Goal: Check status: Check status

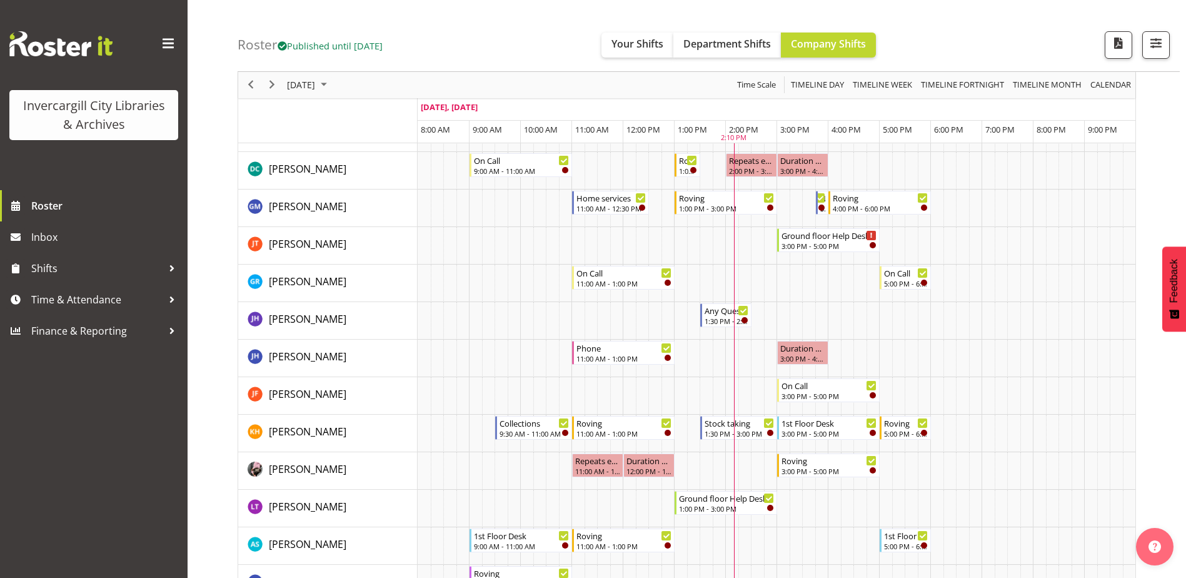
scroll to position [214, 0]
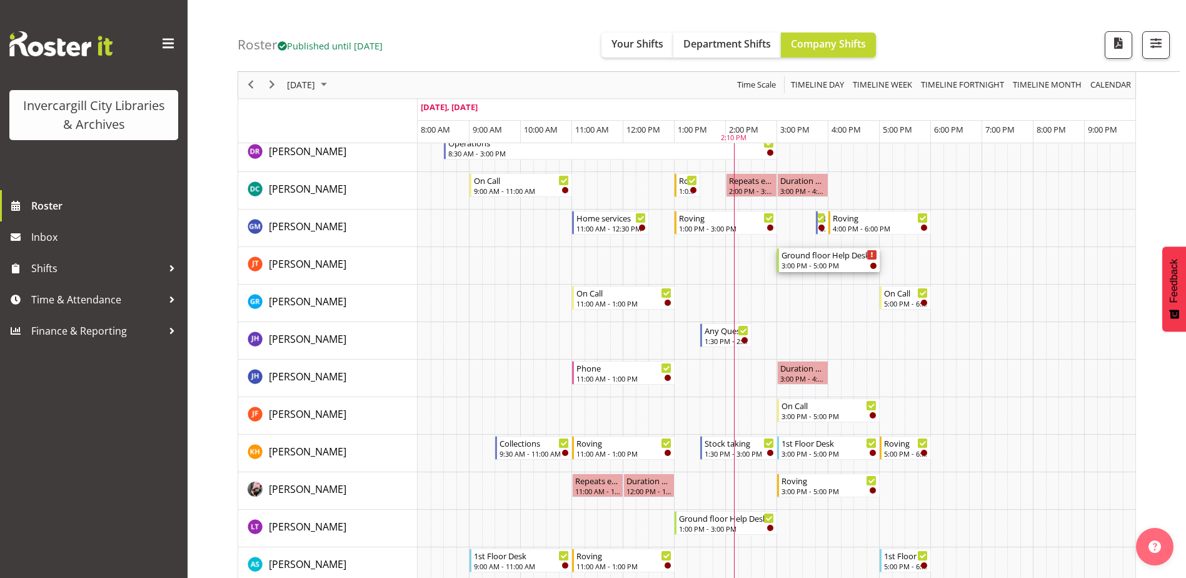
click at [815, 258] on div "Ground floor Help Desk" at bounding box center [829, 254] width 96 height 13
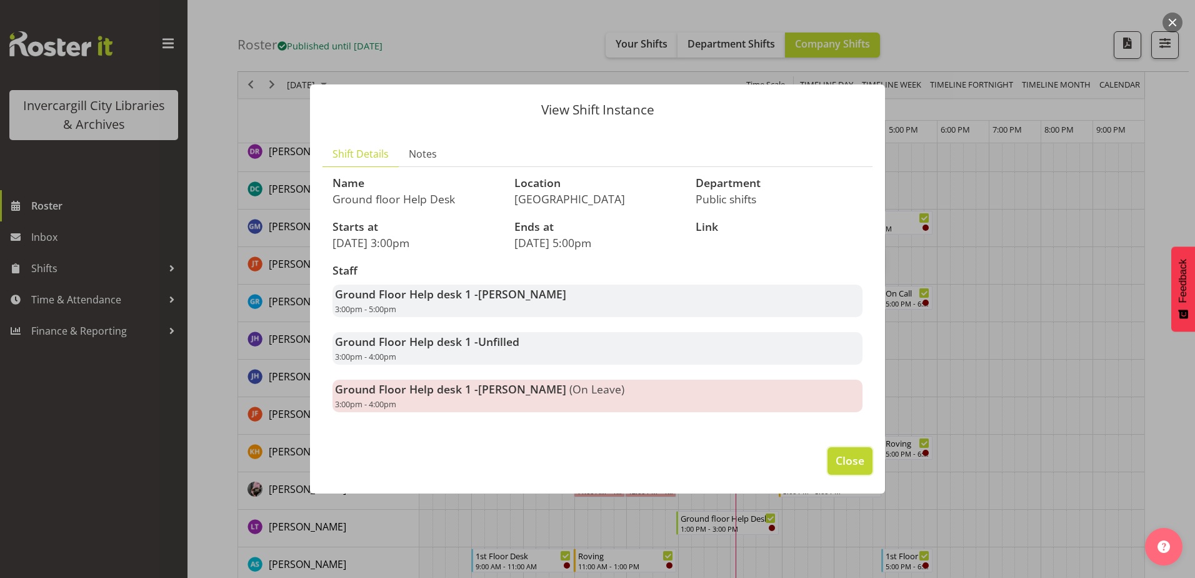
click at [843, 456] on span "Close" at bounding box center [850, 460] width 29 height 16
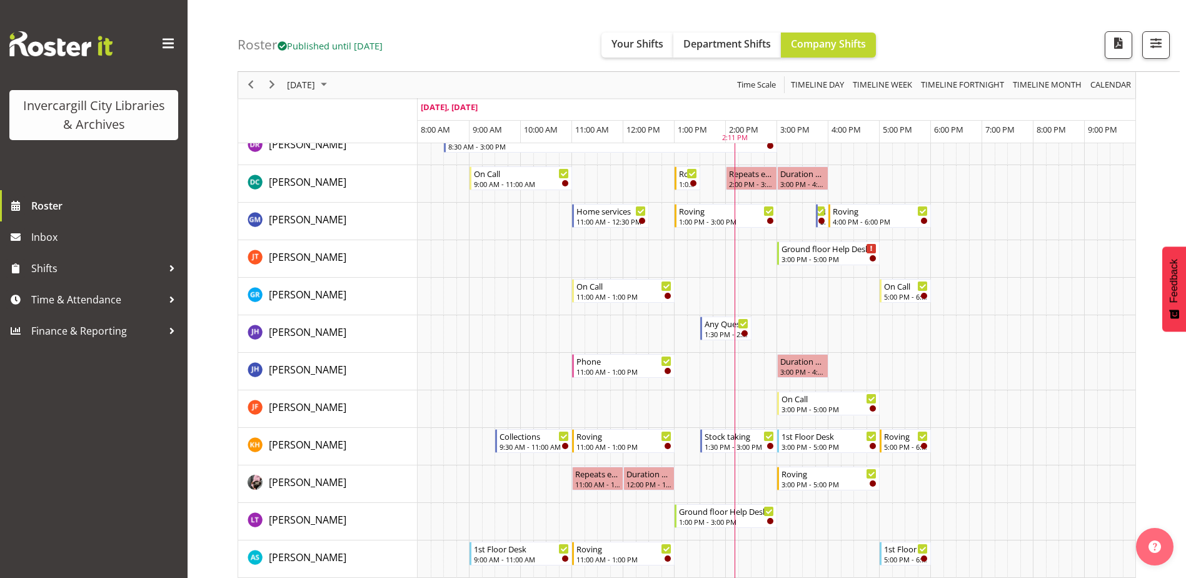
scroll to position [89, 0]
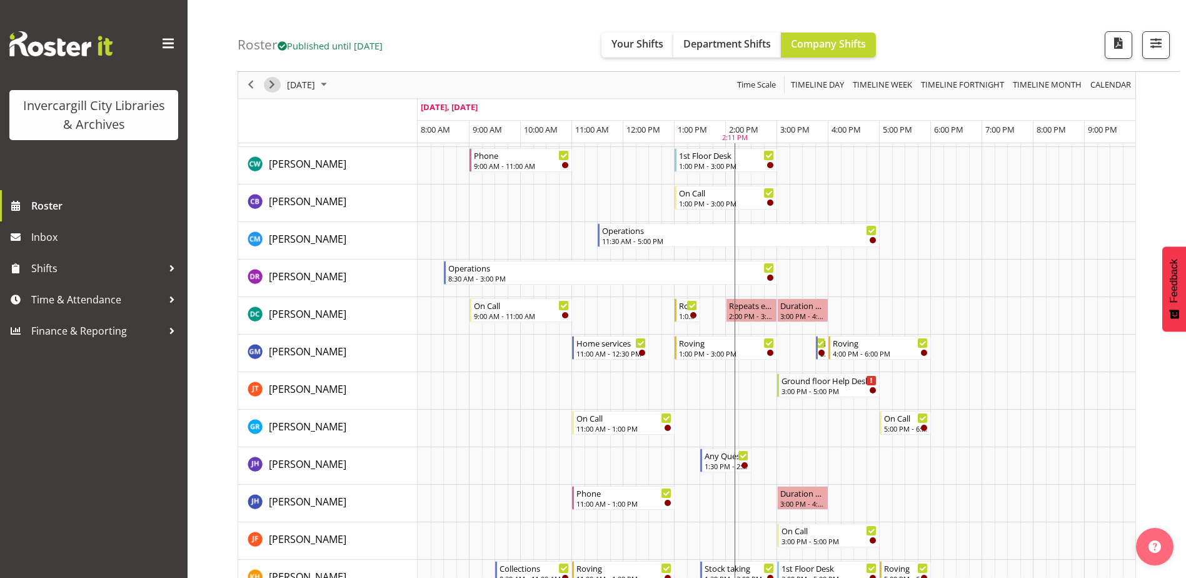
click at [275, 81] on span "Next" at bounding box center [271, 86] width 15 height 16
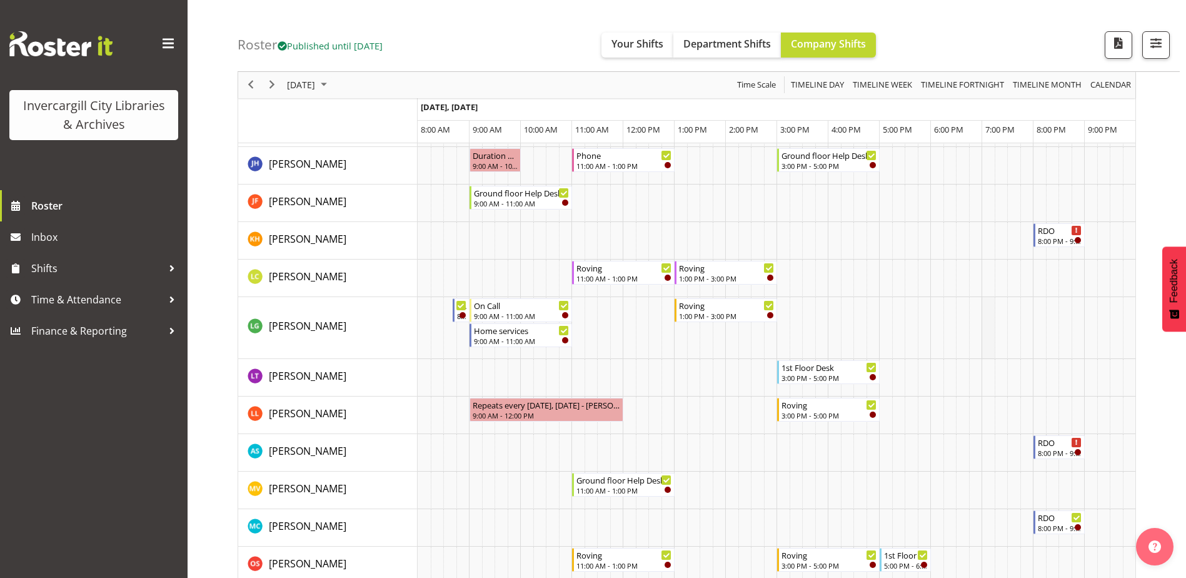
scroll to position [464, 0]
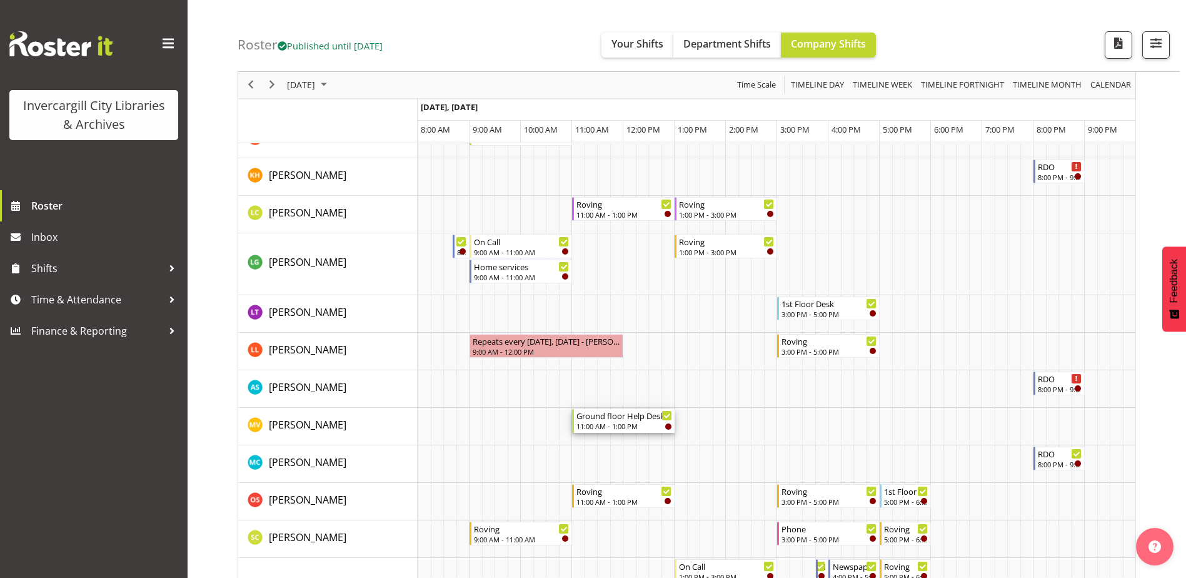
click at [620, 419] on div "Ground floor Help Desk" at bounding box center [624, 415] width 96 height 13
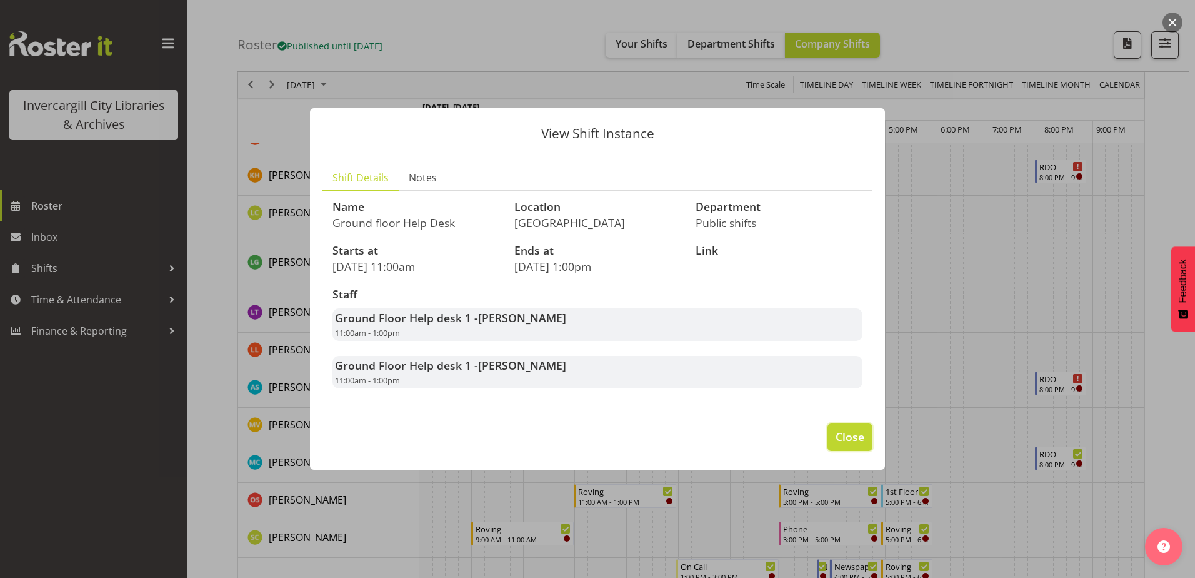
drag, startPoint x: 852, startPoint y: 436, endPoint x: 851, endPoint y: 443, distance: 7.5
click at [852, 431] on span "Close" at bounding box center [850, 436] width 29 height 16
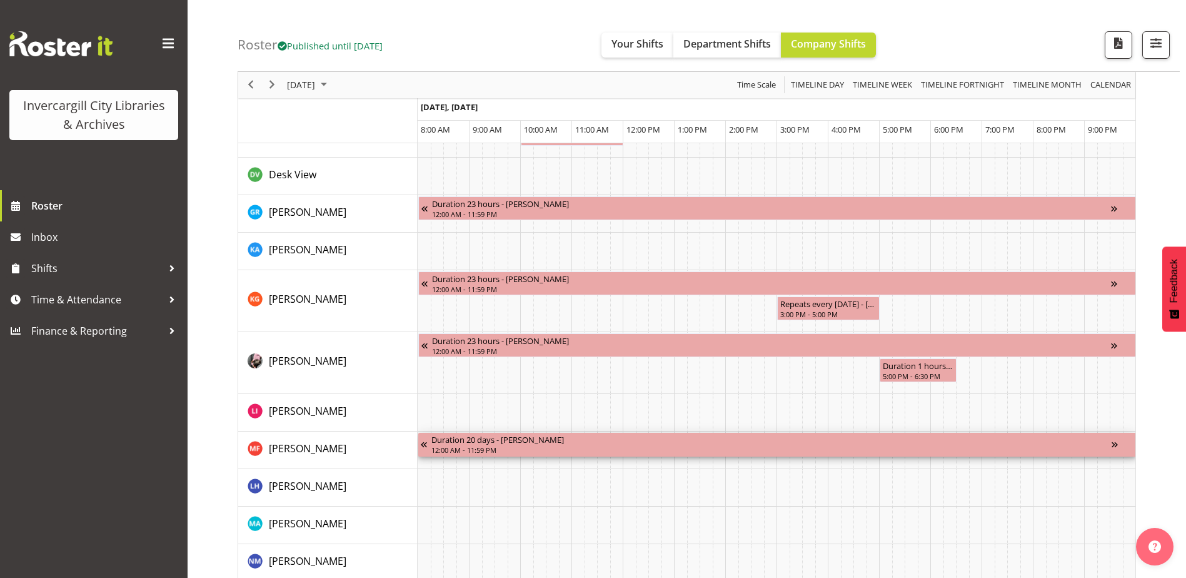
scroll to position [985, 0]
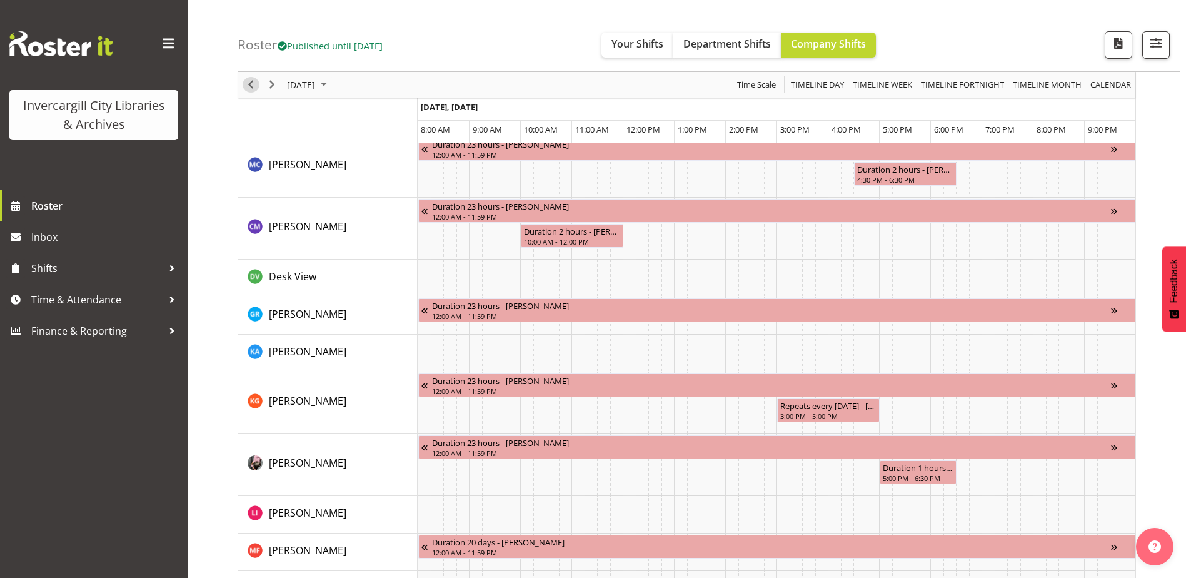
click at [254, 85] on span "Previous" at bounding box center [250, 86] width 15 height 16
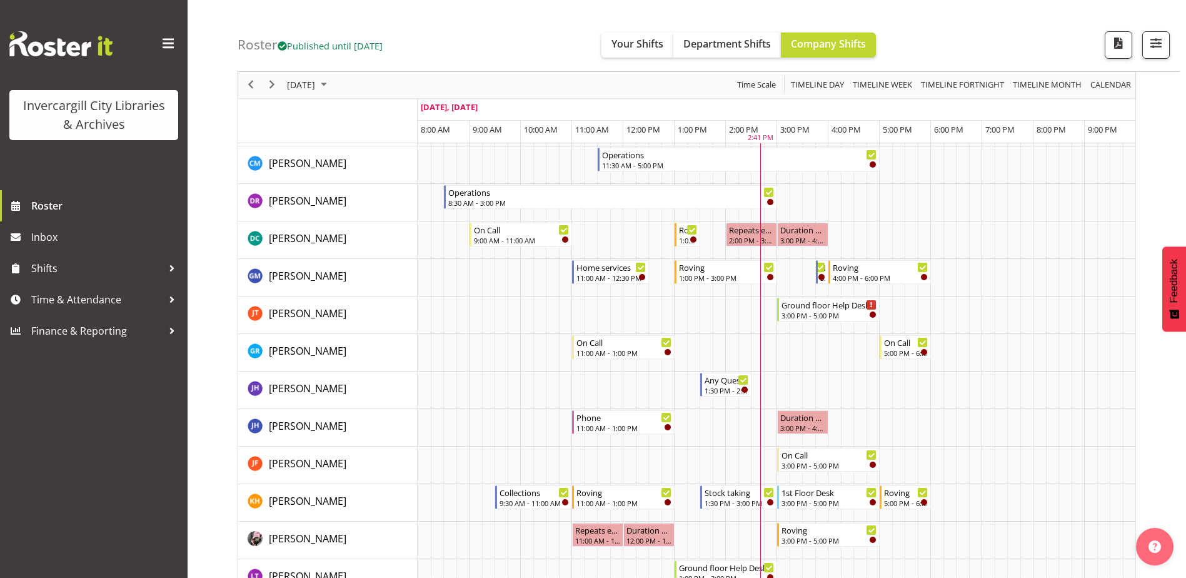
scroll to position [110, 0]
